Goal: Download file/media

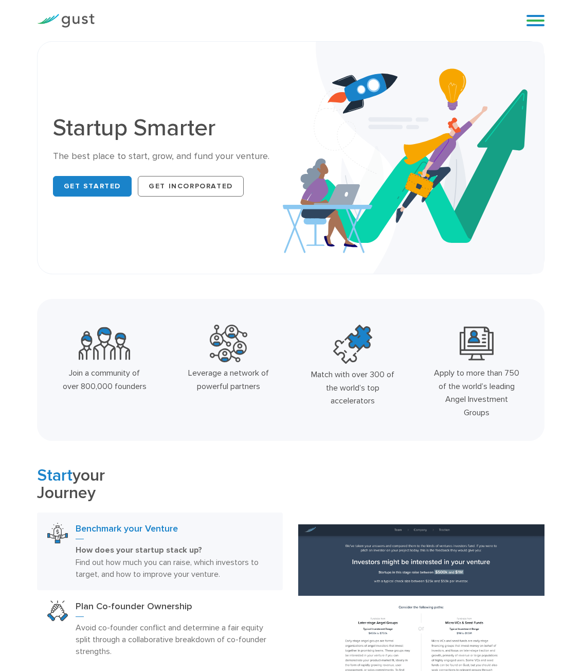
click at [542, 16] on div "Blog FAQ Pricing Get Started Login Login" at bounding box center [531, 20] width 41 height 31
click at [538, 22] on link at bounding box center [536, 20] width 18 height 15
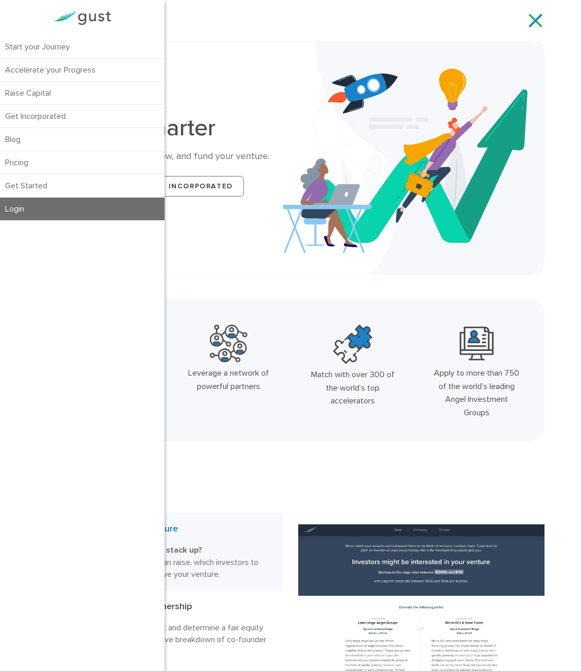
click at [42, 217] on link "Login" at bounding box center [82, 209] width 165 height 23
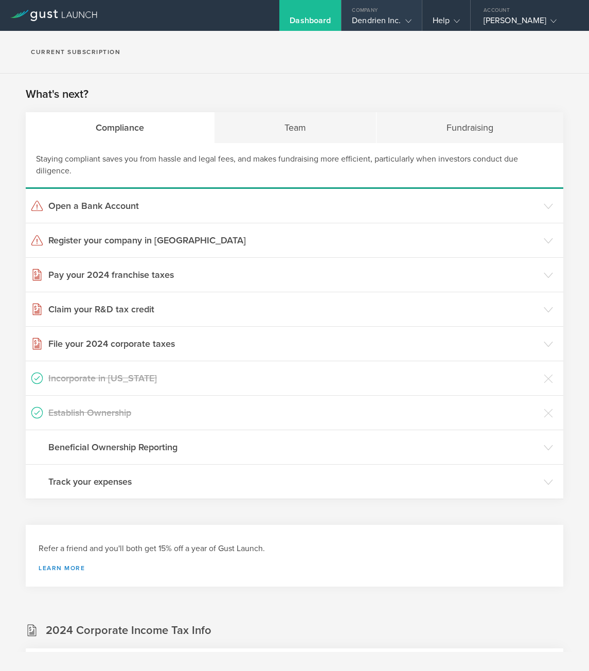
click at [388, 17] on div "Dendrien Inc." at bounding box center [381, 22] width 59 height 15
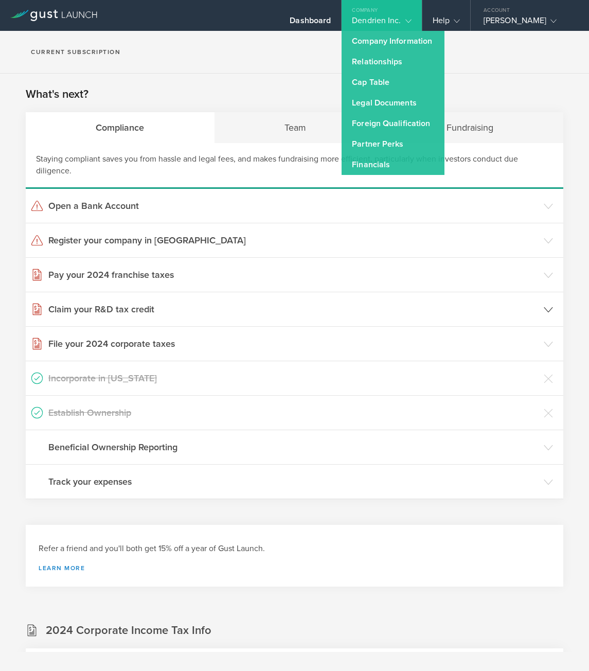
click at [251, 320] on header "Claim your R&D tax credit" at bounding box center [295, 309] width 538 height 34
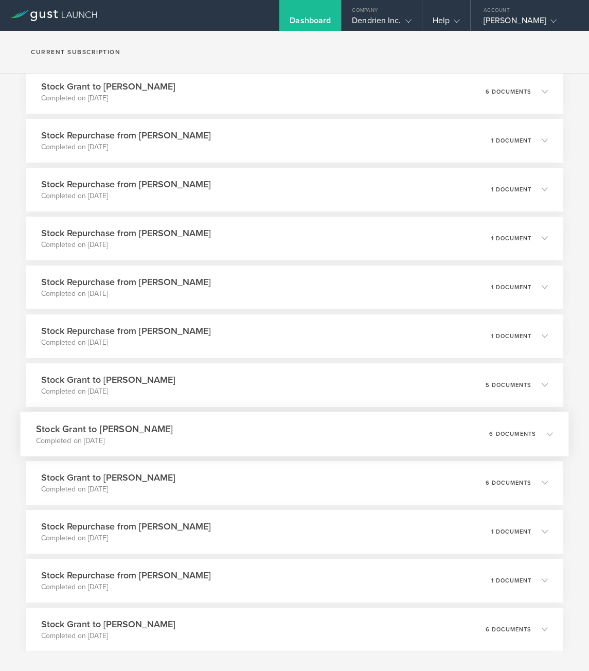
scroll to position [1448, 0]
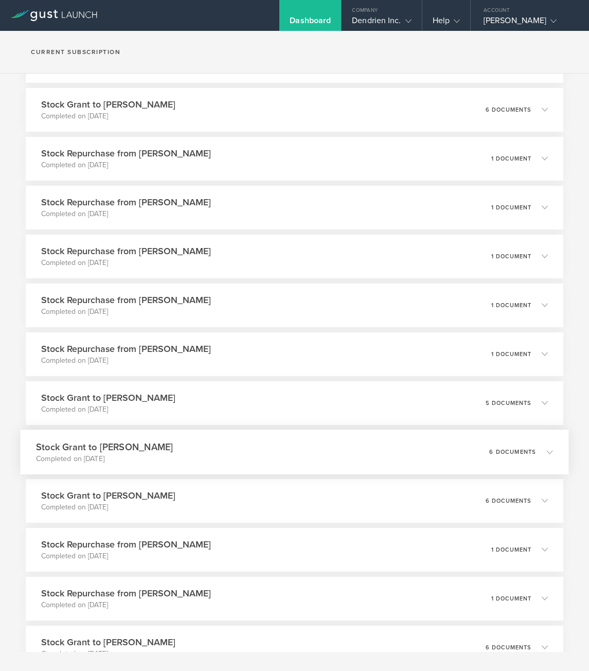
click at [192, 462] on div "Stock Grant to Jack Person Completed on Jan 8, 2025 6 documents" at bounding box center [295, 452] width 549 height 45
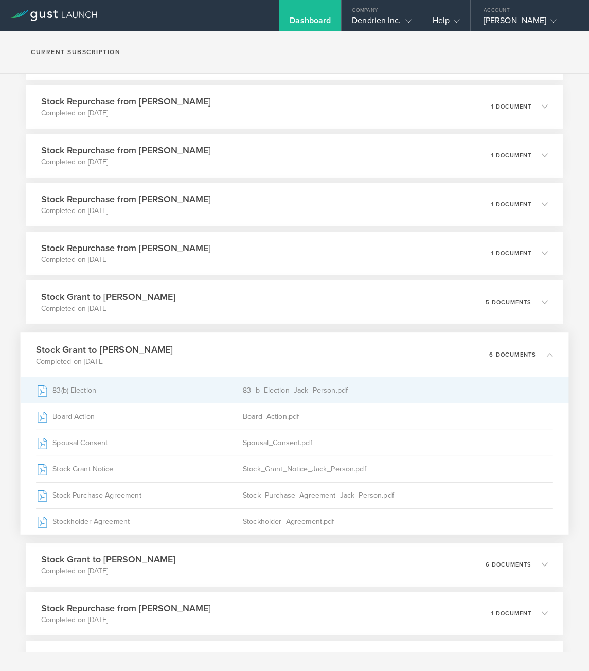
scroll to position [1551, 0]
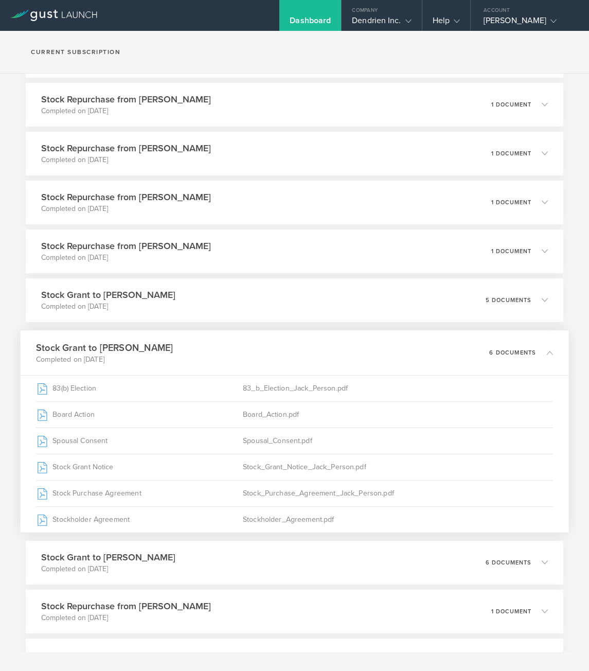
click at [202, 365] on div "Stock Grant to Jack Person Completed on Jan 8, 2025 6 documents" at bounding box center [295, 352] width 549 height 45
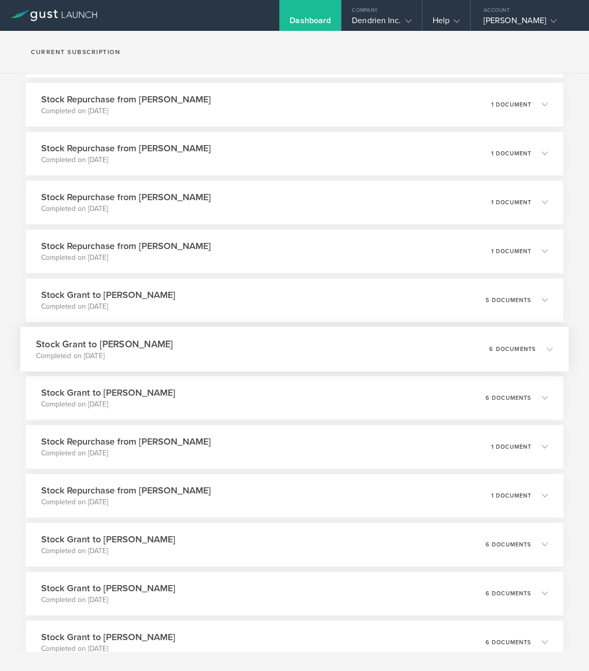
click at [170, 358] on div "Stock Grant to Jack Person Completed on Jan 8, 2025 6 documents" at bounding box center [295, 349] width 549 height 45
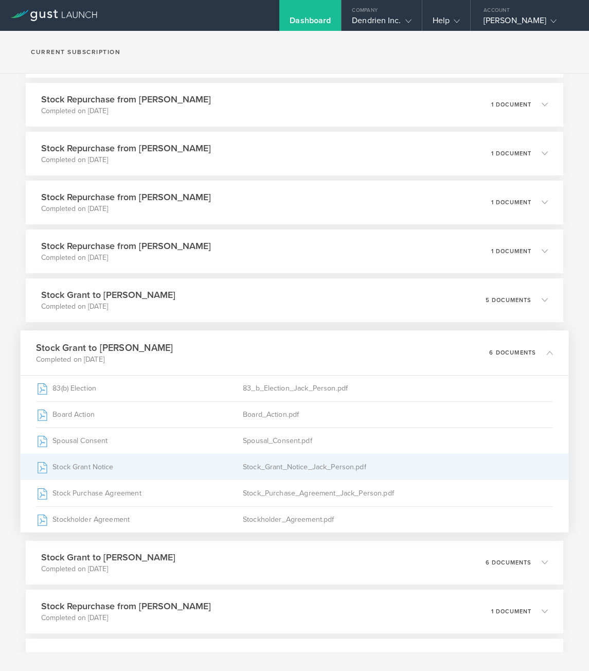
click at [294, 480] on div "Stock_Grant_Notice_Jack_Person.pdf" at bounding box center [398, 467] width 310 height 26
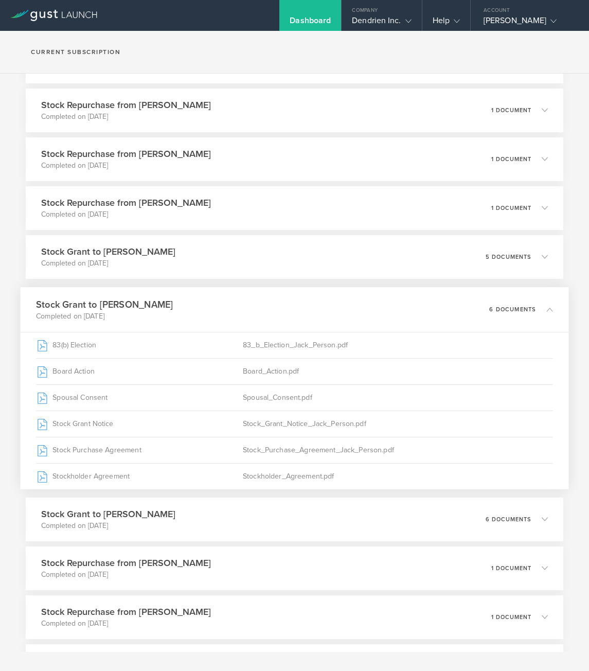
scroll to position [1654, 0]
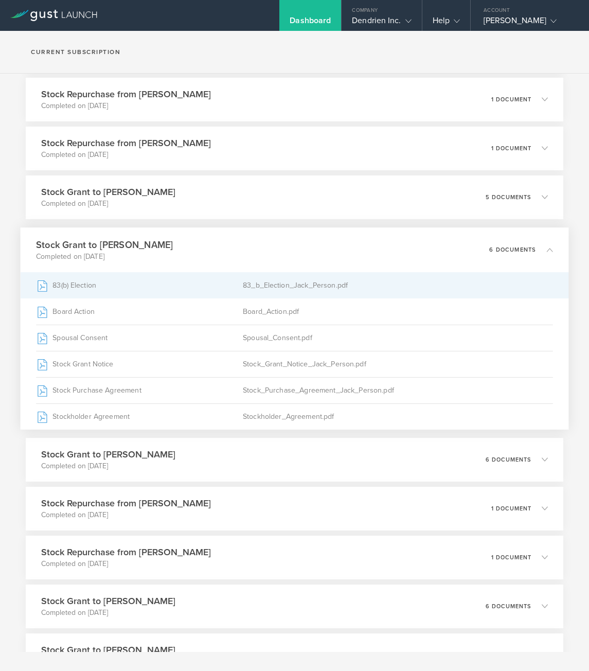
click at [281, 298] on div "83_b_Election_Jack_Person.pdf" at bounding box center [398, 285] width 310 height 26
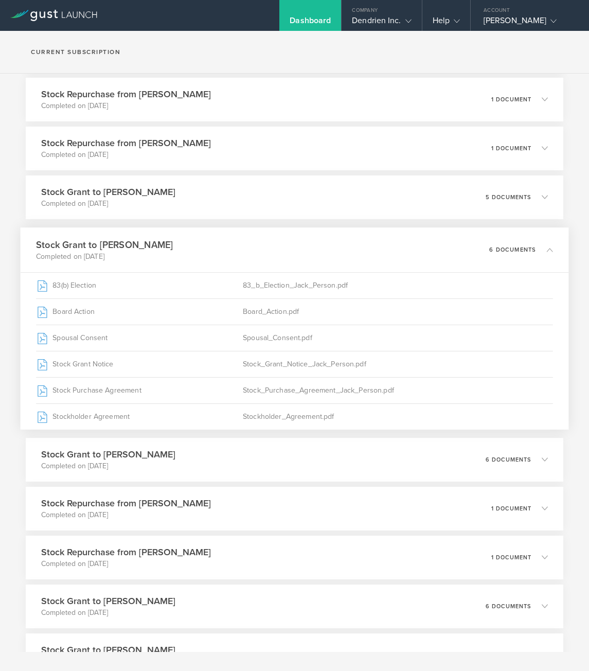
click at [452, 257] on div "Stock Grant to Jack Person Completed on Jan 8, 2025 6 documents" at bounding box center [295, 249] width 549 height 45
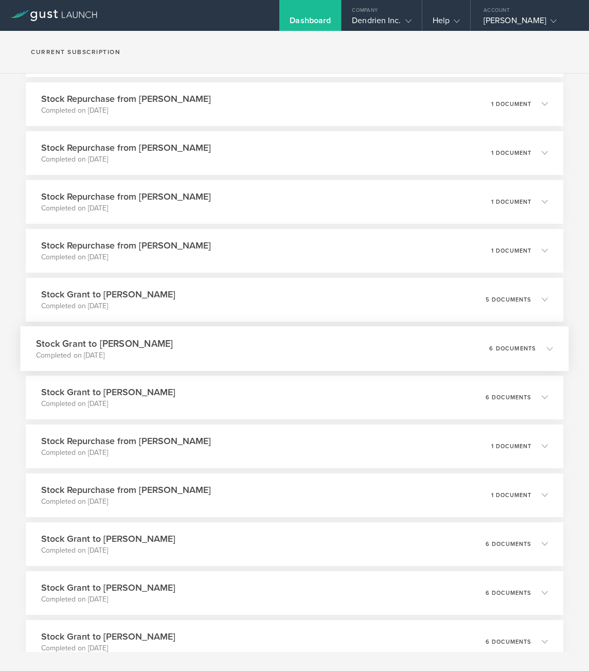
scroll to position [1551, 0]
click at [224, 271] on div "Stock Repurchase from Jack Person Completed on Mar 5, 2025 1 document" at bounding box center [295, 251] width 549 height 45
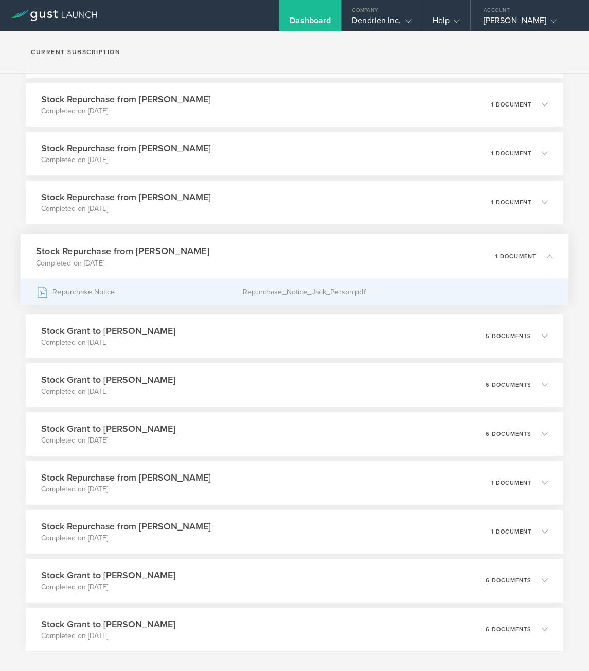
click at [286, 305] on div "Repurchase_Notice_Jack_Person.pdf" at bounding box center [398, 292] width 310 height 26
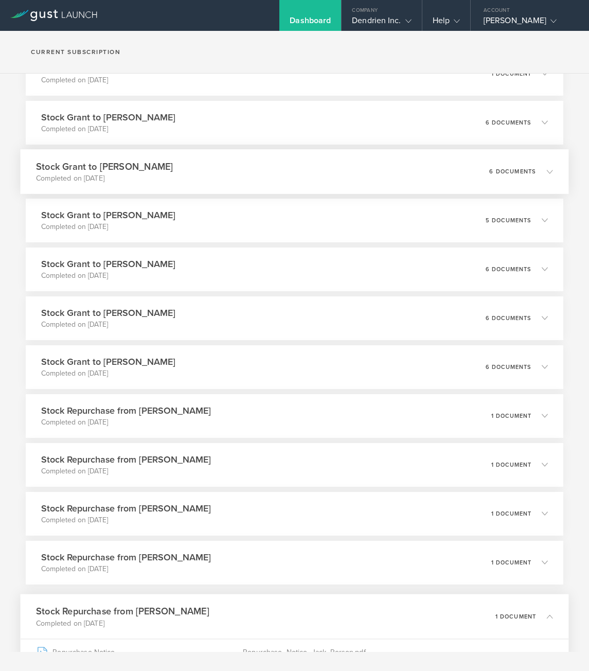
scroll to position [1140, 0]
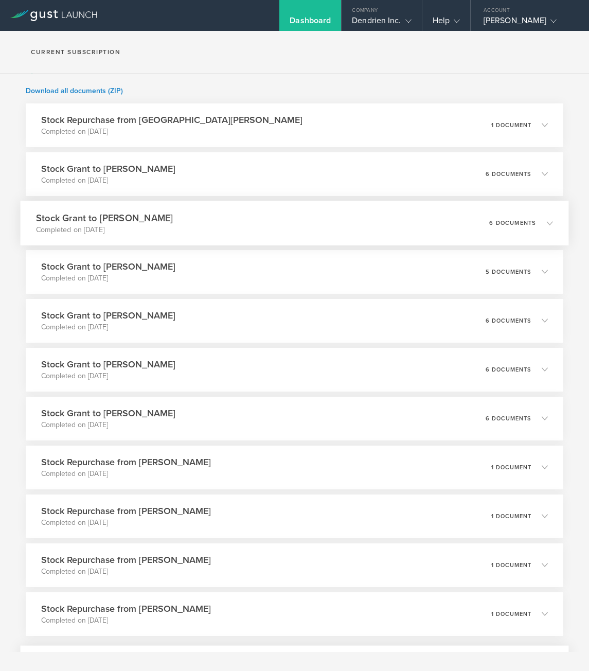
click at [149, 225] on h3 "Stock Grant to Jack Person" at bounding box center [104, 218] width 137 height 14
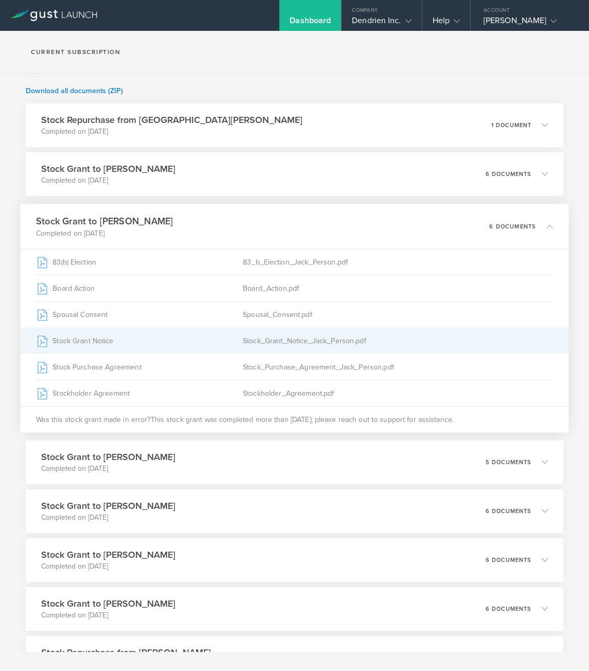
click at [271, 353] on div "Stock_Grant_Notice_Jack_Person.pdf" at bounding box center [398, 341] width 310 height 26
